Goal: Obtain resource: Download file/media

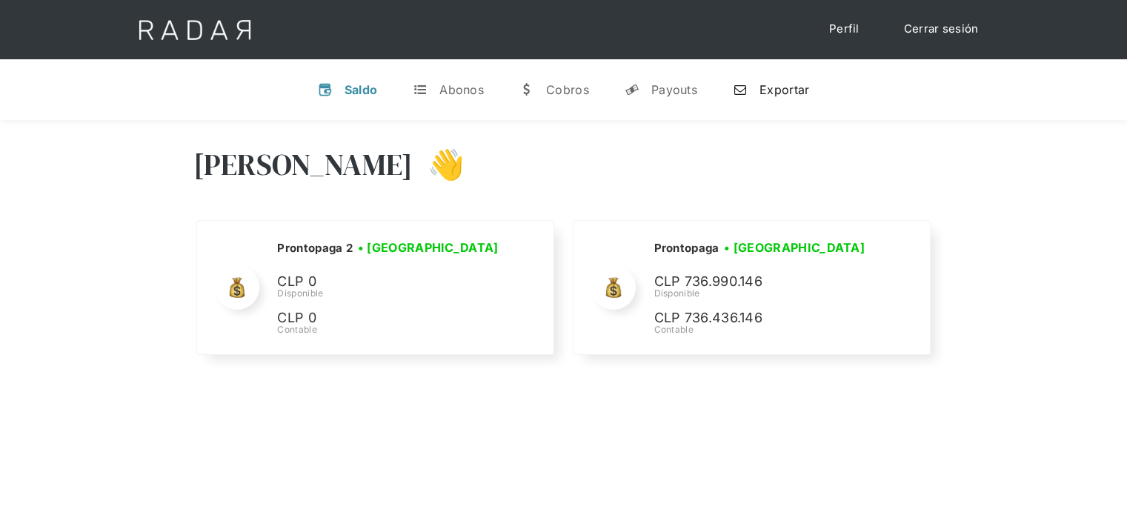
click at [782, 89] on div "Exportar" at bounding box center [784, 89] width 50 height 15
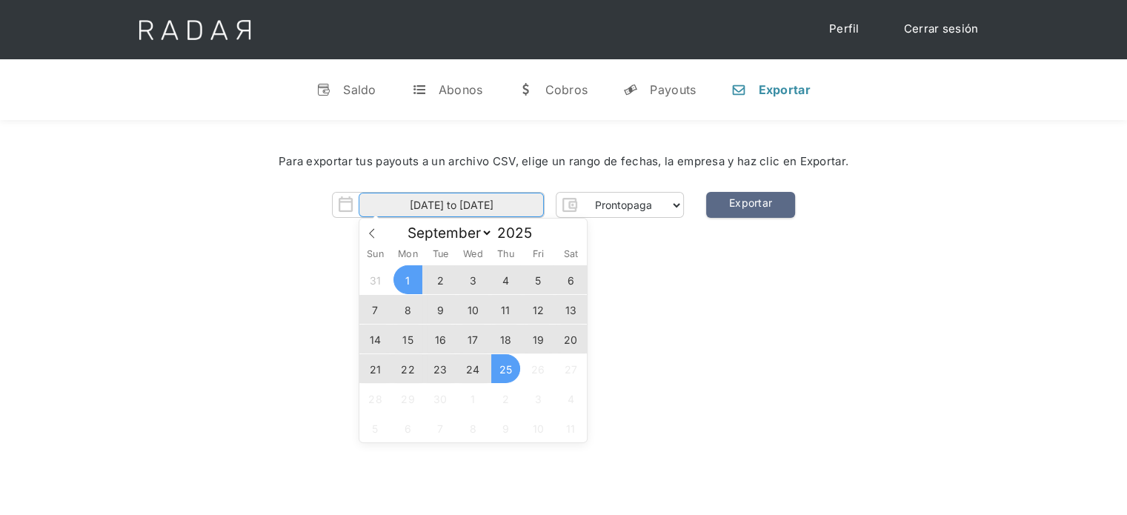
click at [520, 209] on input "[DATE] to [DATE]" at bounding box center [451, 205] width 185 height 24
click at [491, 365] on span "25" at bounding box center [505, 368] width 29 height 29
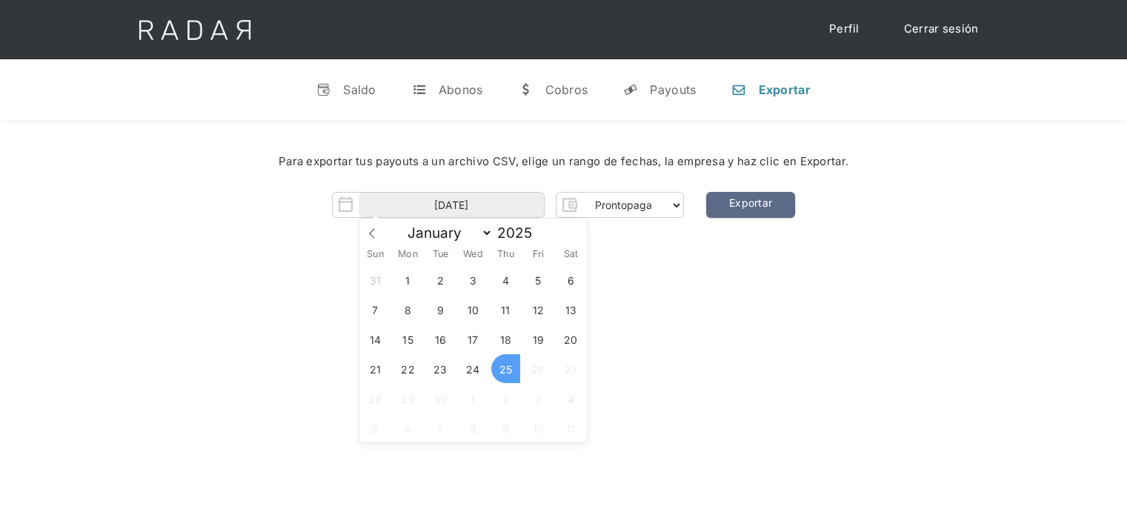
click at [492, 363] on span "25" at bounding box center [505, 368] width 29 height 29
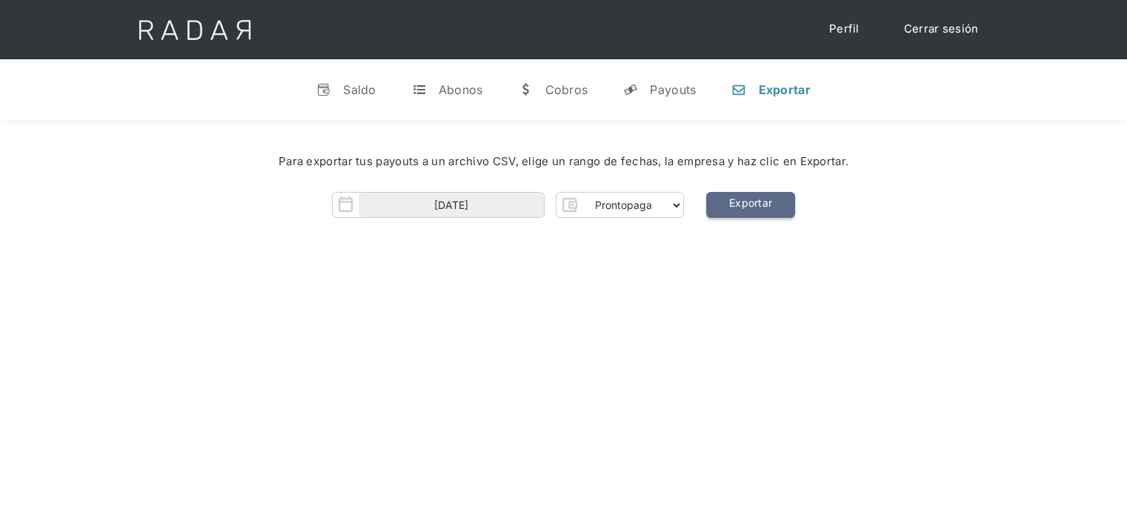
click at [743, 199] on link "Exportar" at bounding box center [750, 205] width 89 height 26
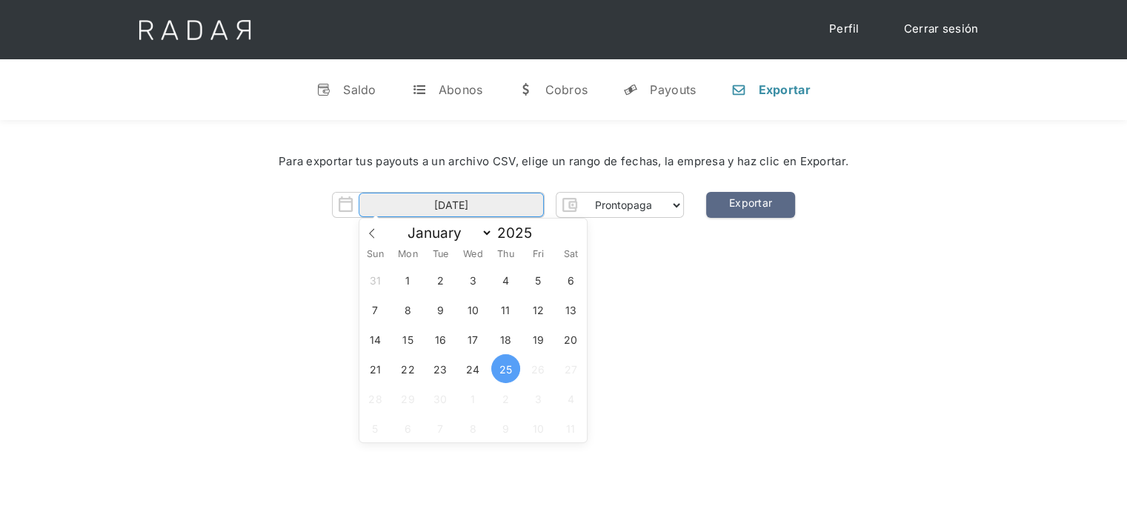
click at [524, 210] on input "[DATE]" at bounding box center [451, 205] width 185 height 24
click at [504, 367] on span "25" at bounding box center [505, 368] width 29 height 29
type input "[DATE]"
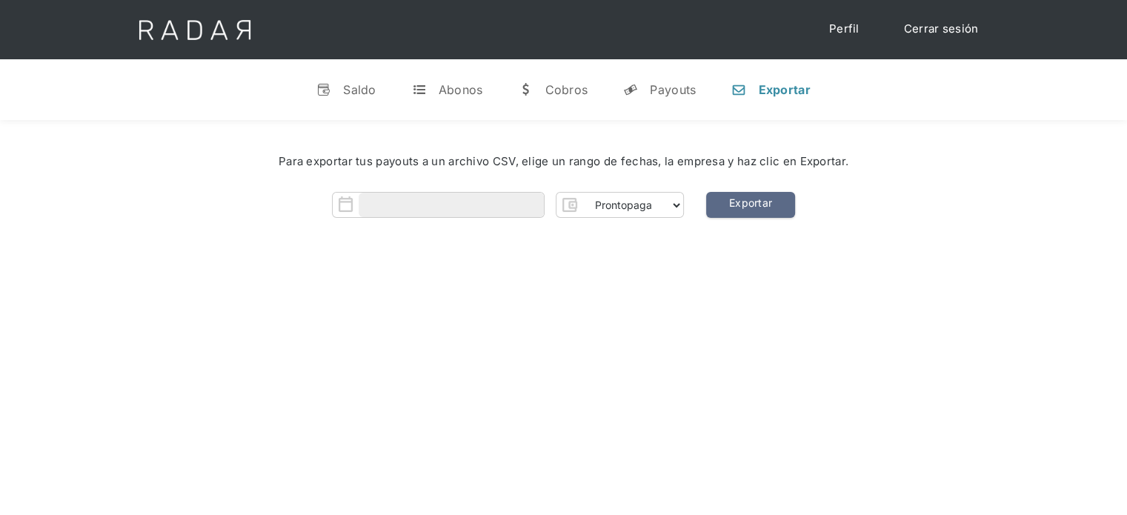
click at [636, 390] on div "[PERSON_NAME] 👋 Cargando tus cuentas... Nombre de la empresa • [GEOGRAPHIC_DATA…" at bounding box center [563, 377] width 1127 height 515
click at [448, 192] on div "Form" at bounding box center [438, 205] width 213 height 26
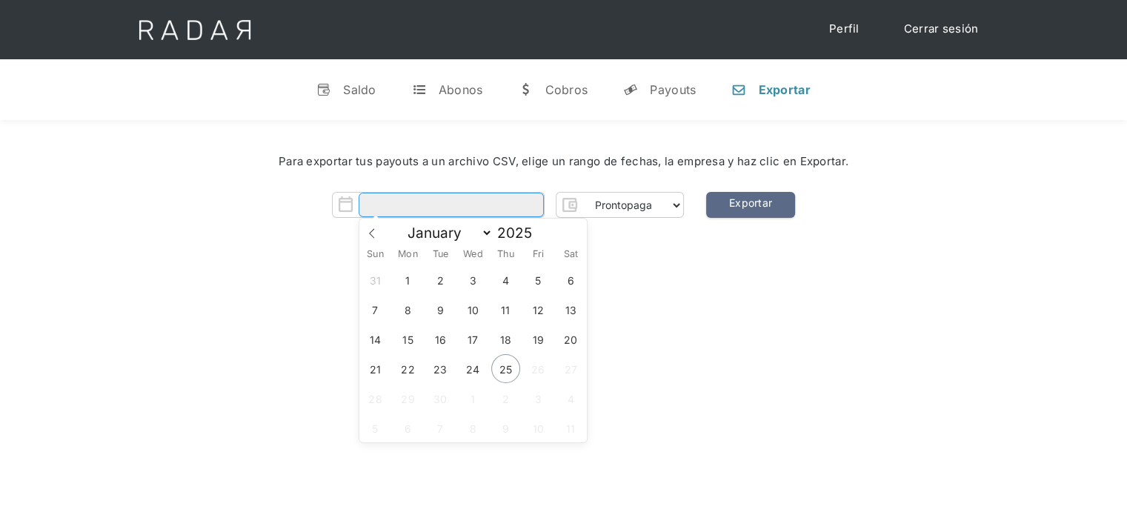
click at [447, 210] on input "Form" at bounding box center [451, 205] width 185 height 24
click at [502, 377] on span "25" at bounding box center [505, 368] width 29 height 29
type input "[DATE]"
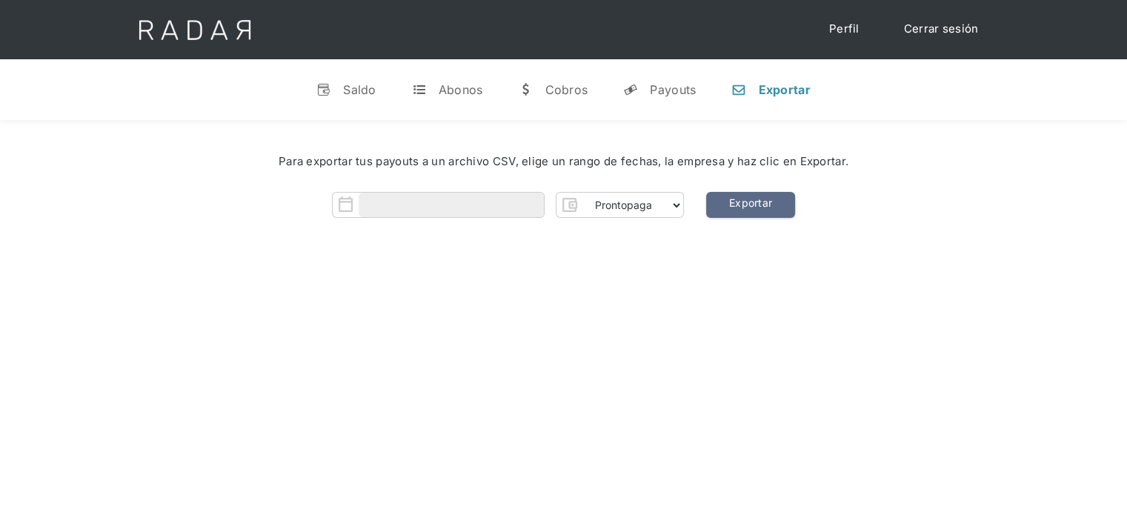
click at [630, 378] on div "[PERSON_NAME] 👋 Cargando tus cuentas... Nombre de la empresa • [GEOGRAPHIC_DATA…" at bounding box center [563, 377] width 1127 height 515
click at [460, 207] on input "Form" at bounding box center [451, 205] width 185 height 24
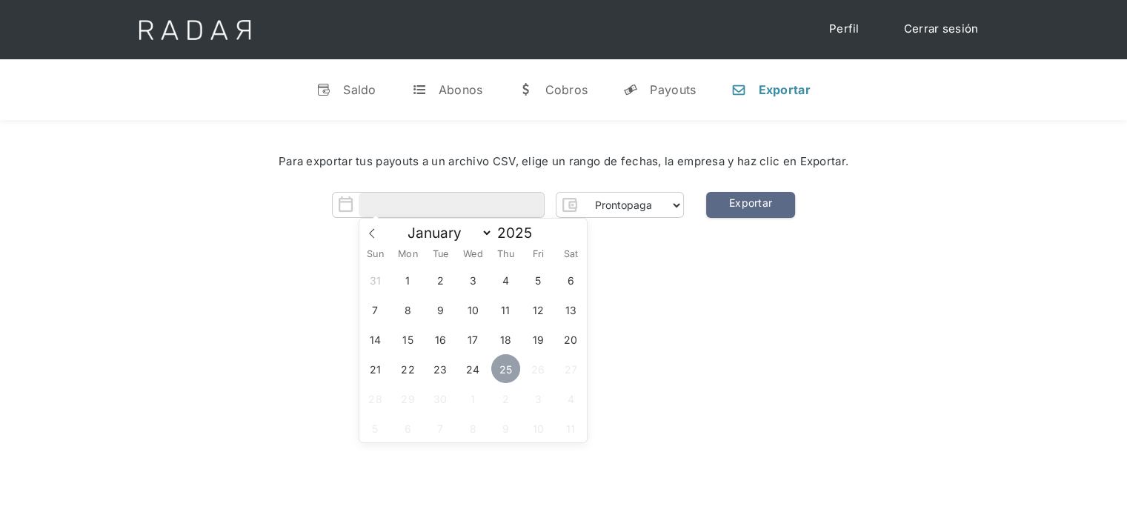
click at [501, 362] on span "25" at bounding box center [505, 368] width 29 height 29
type input "[DATE]"
click at [501, 362] on span "25" at bounding box center [505, 368] width 29 height 29
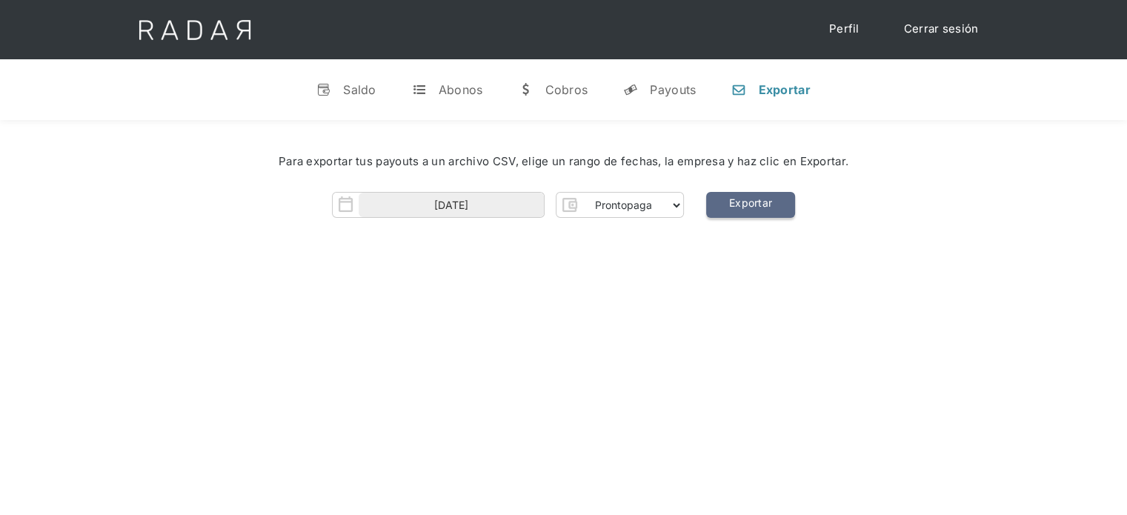
click at [747, 210] on link "Exportar" at bounding box center [750, 205] width 89 height 26
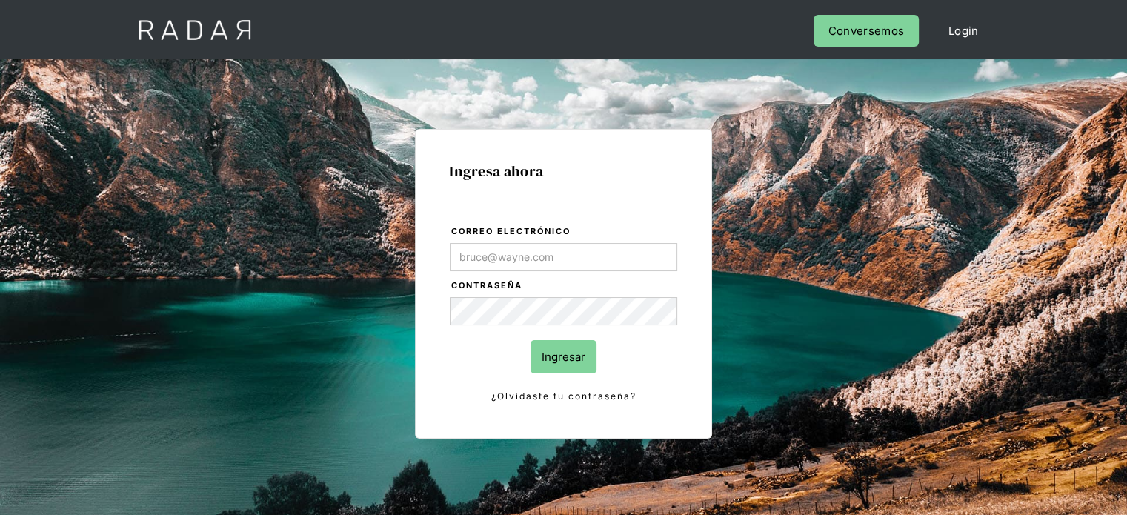
type input "[EMAIL_ADDRESS][DOMAIN_NAME]"
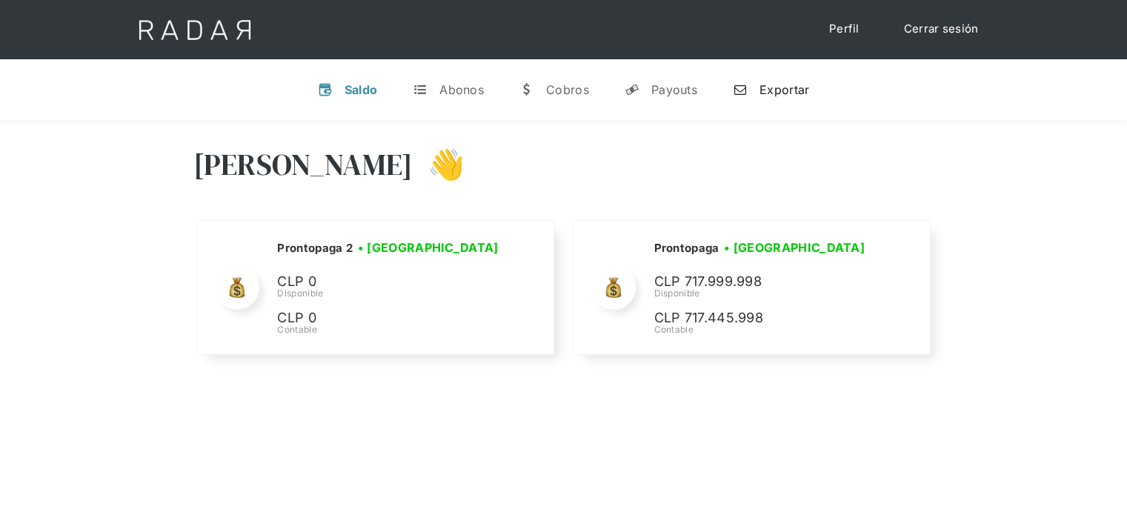
click at [779, 93] on div "Exportar" at bounding box center [784, 89] width 50 height 15
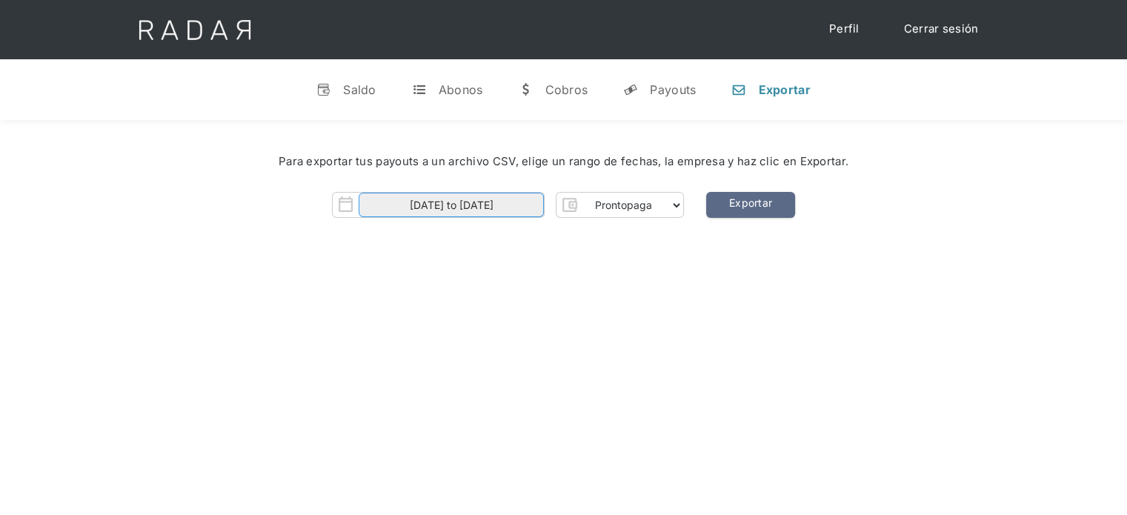
click at [519, 210] on input "[DATE] to [DATE]" at bounding box center [451, 205] width 185 height 24
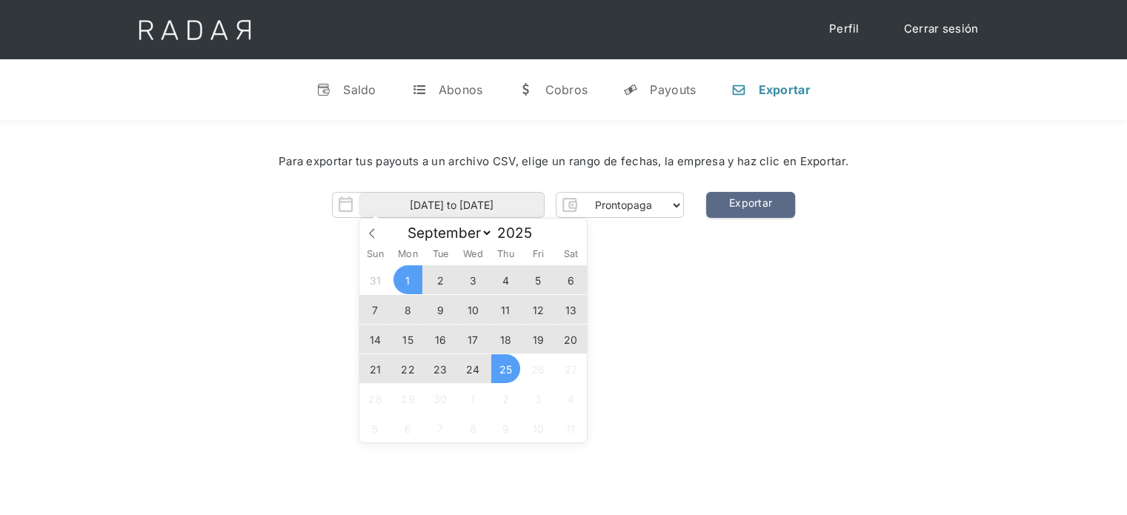
click at [512, 365] on span "25" at bounding box center [505, 368] width 29 height 29
type input "[DATE]"
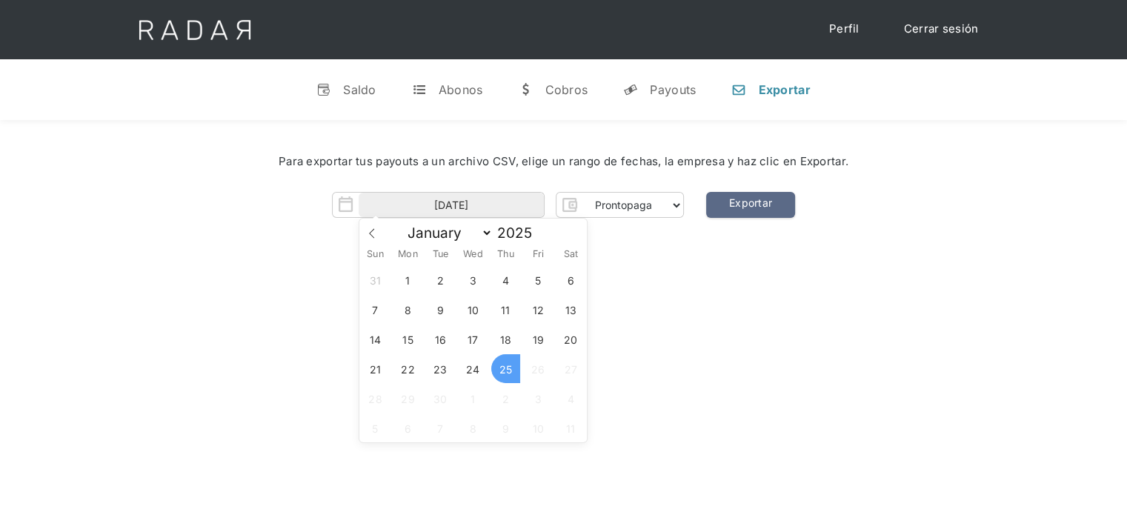
click at [512, 365] on span "25" at bounding box center [505, 368] width 29 height 29
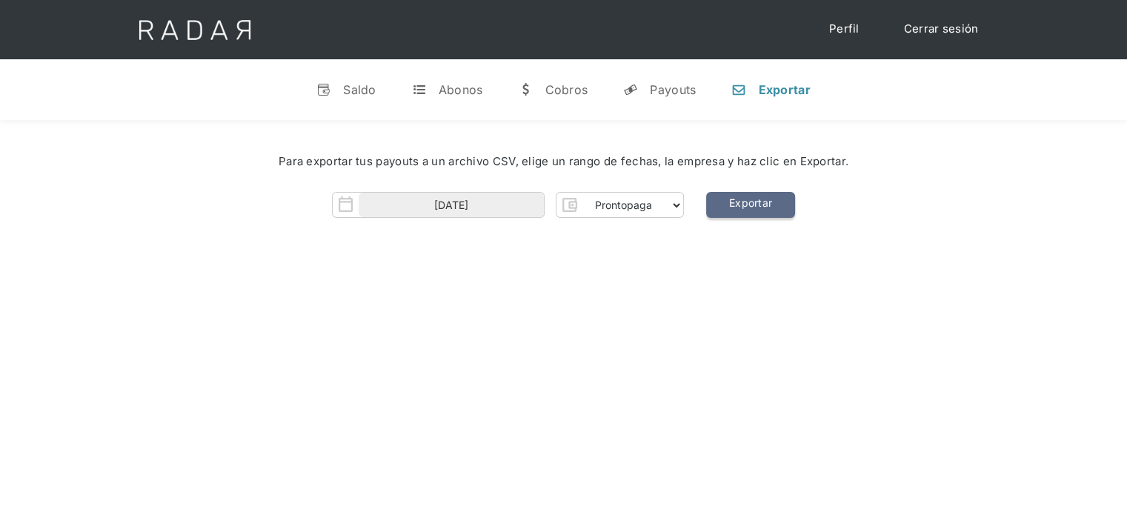
click at [743, 202] on link "Exportar" at bounding box center [750, 205] width 89 height 26
